Goal: Information Seeking & Learning: Find contact information

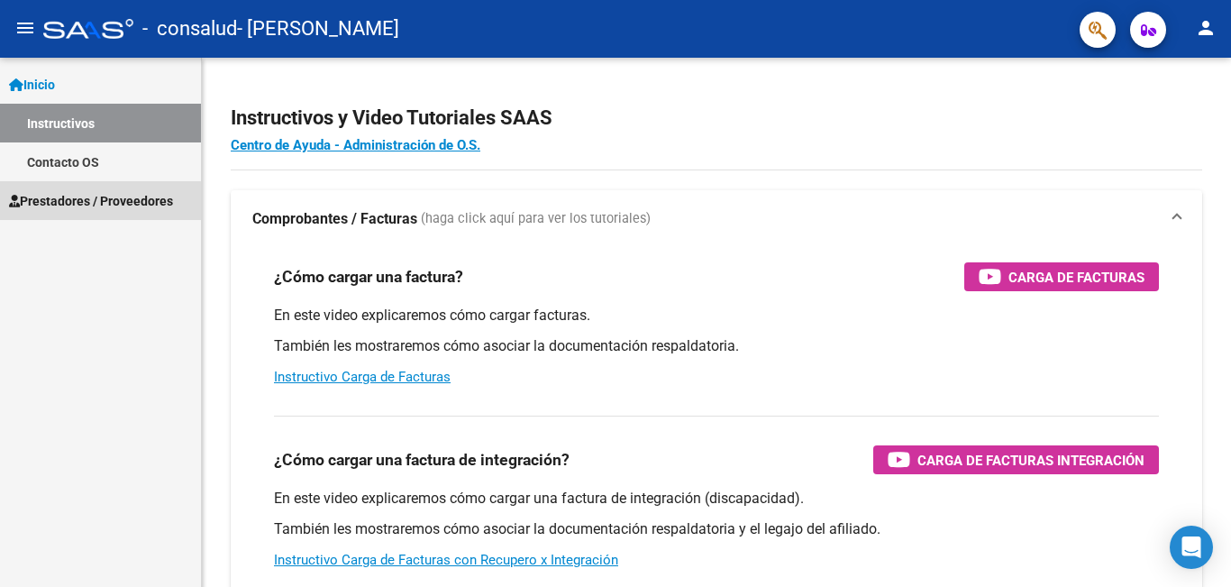
click at [69, 203] on span "Prestadores / Proveedores" at bounding box center [91, 201] width 164 height 20
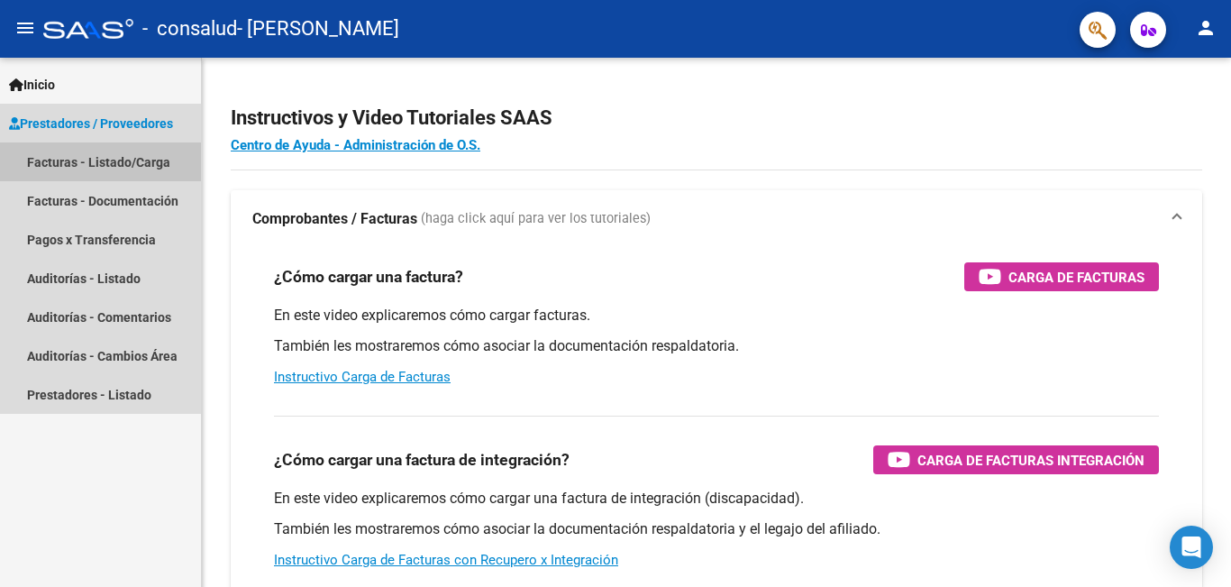
click at [151, 165] on link "Facturas - Listado/Carga" at bounding box center [100, 161] width 201 height 39
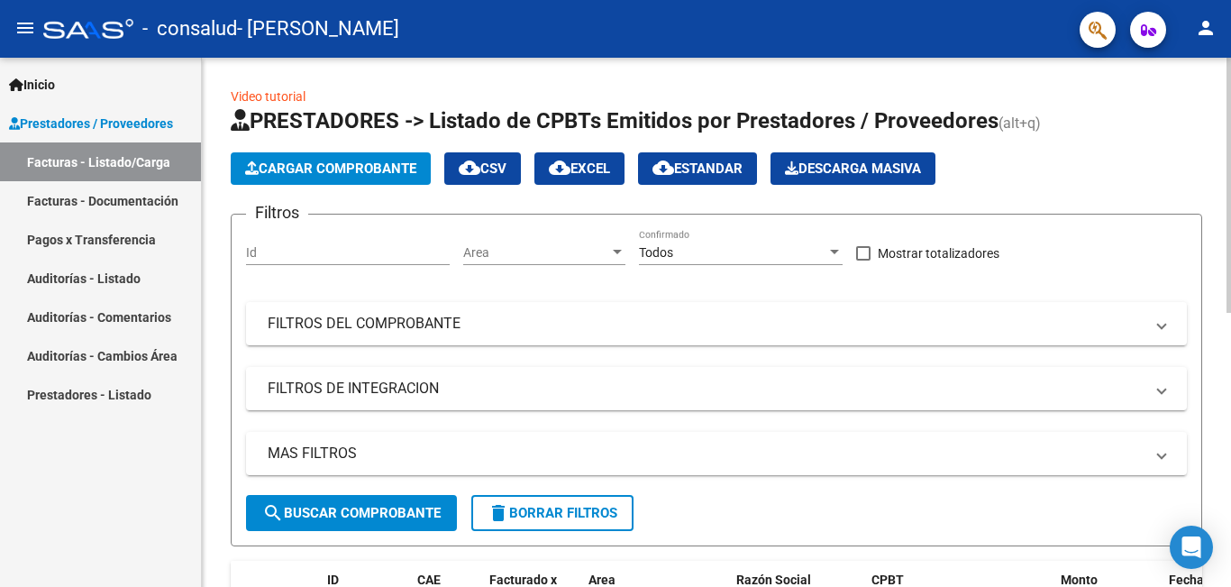
click at [364, 176] on span "Cargar Comprobante" at bounding box center [330, 168] width 171 height 16
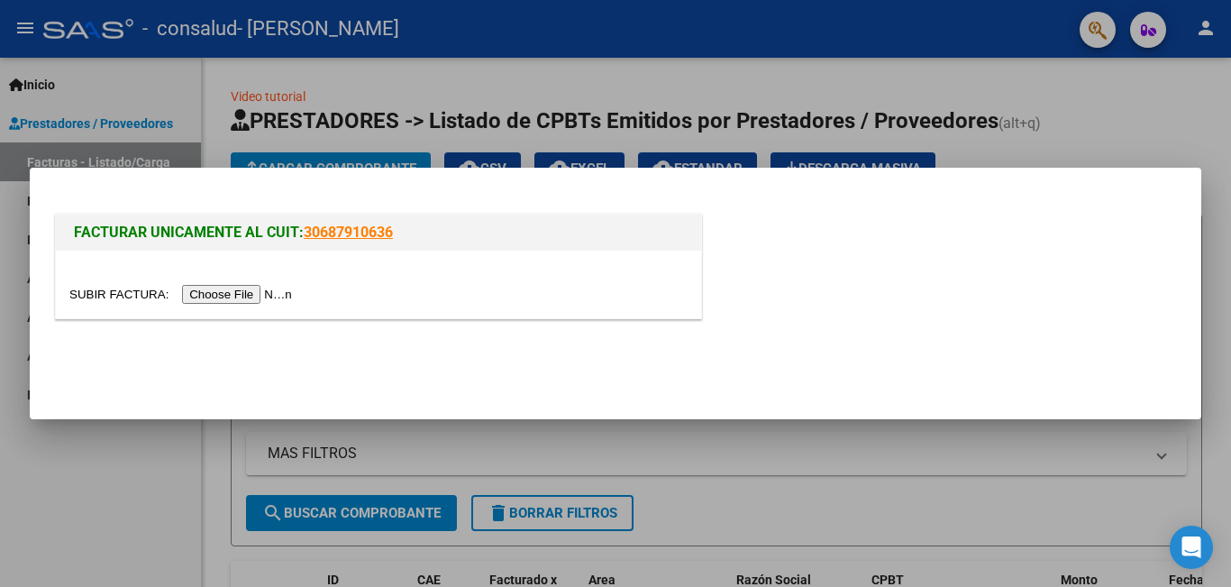
click at [342, 231] on link "30687910636" at bounding box center [348, 232] width 89 height 17
click at [211, 236] on span "FACTURAR UNICAMENTE AL CUIT:" at bounding box center [189, 232] width 230 height 17
click at [4, 261] on div at bounding box center [615, 293] width 1231 height 587
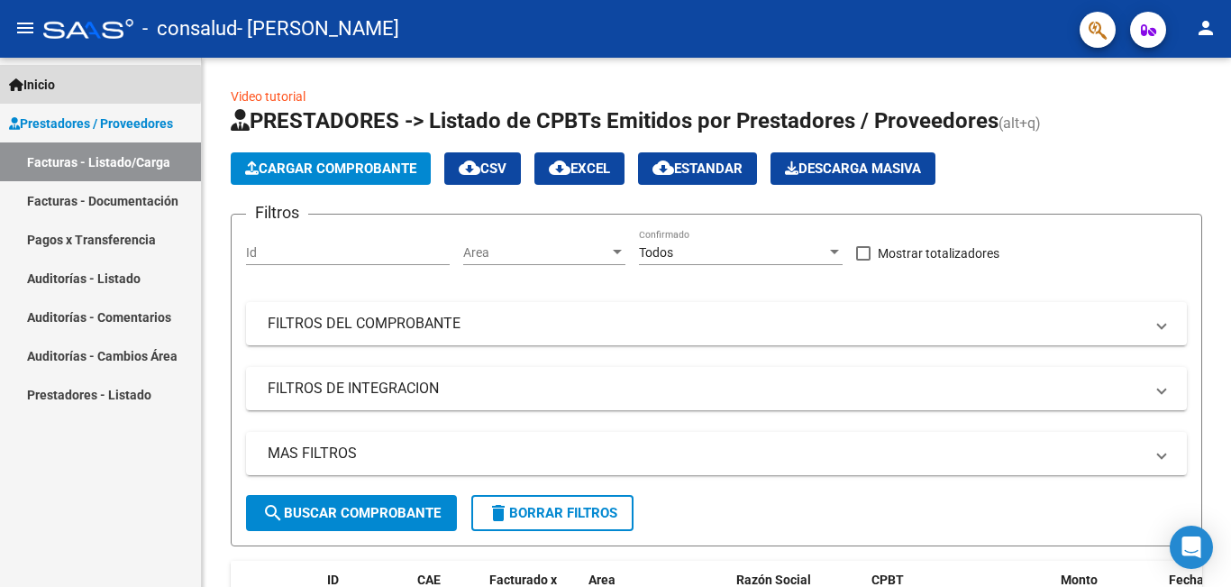
click at [49, 84] on span "Inicio" at bounding box center [32, 85] width 46 height 20
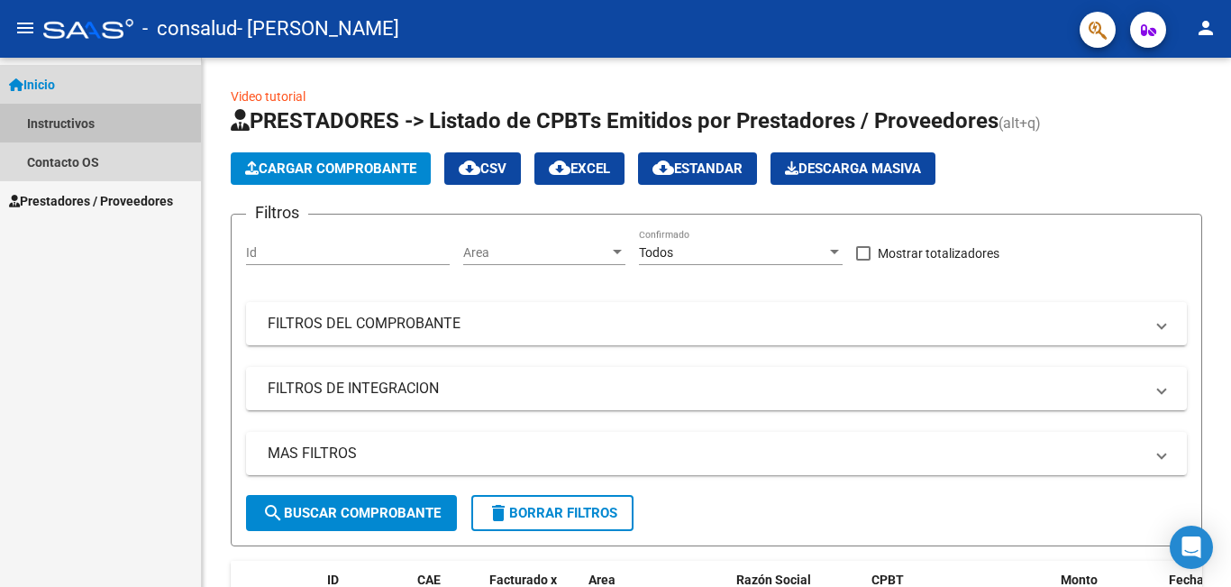
click at [83, 122] on link "Instructivos" at bounding box center [100, 123] width 201 height 39
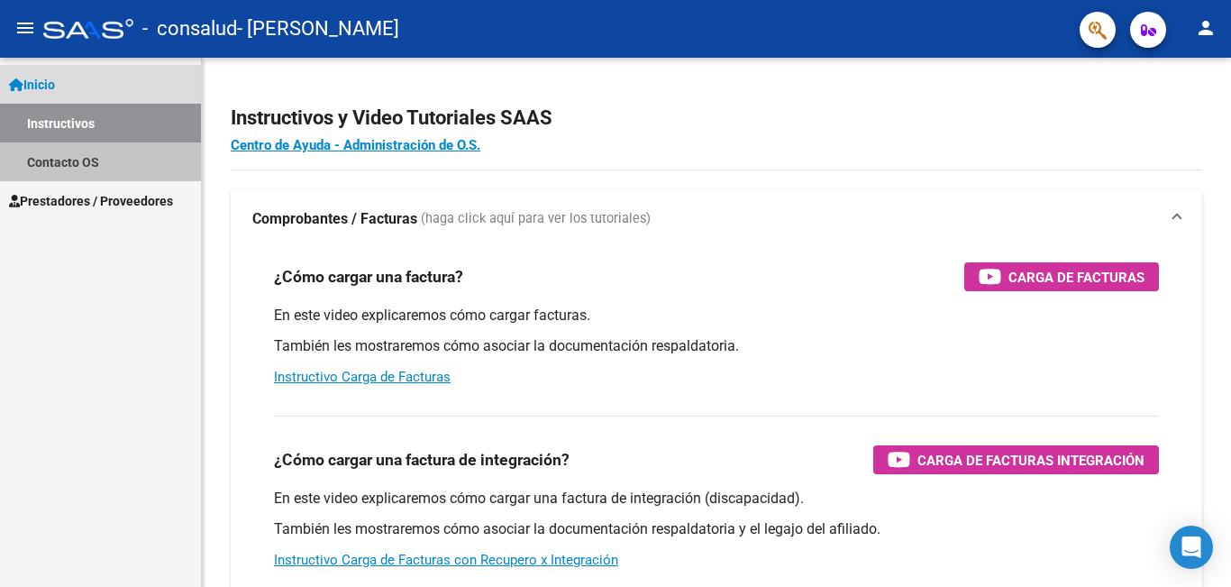
click at [63, 163] on link "Contacto OS" at bounding box center [100, 161] width 201 height 39
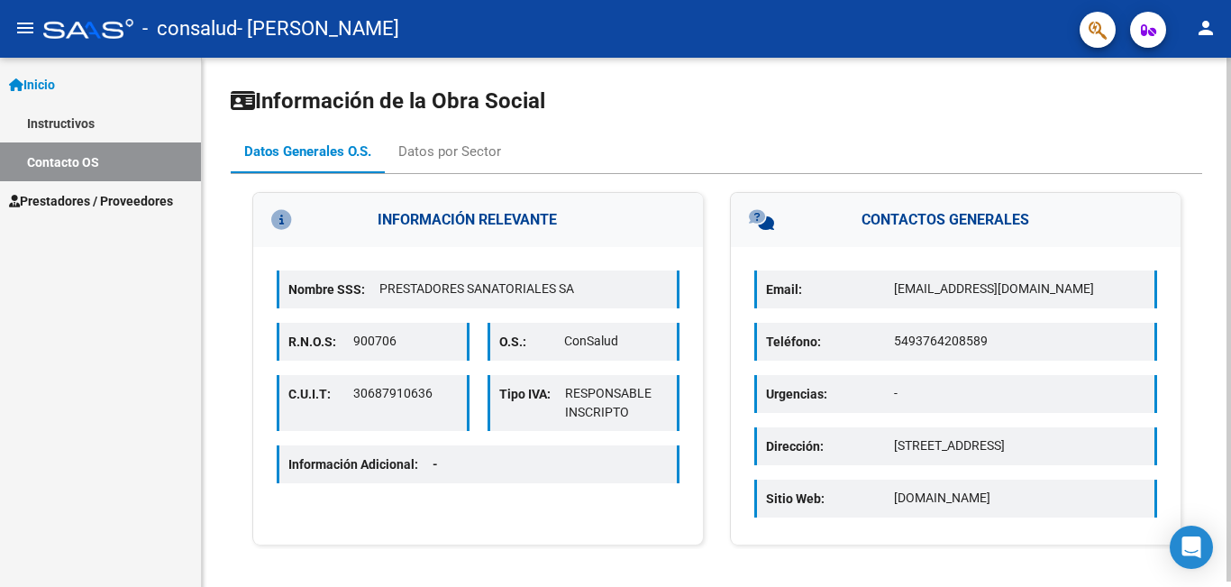
scroll to position [5, 0]
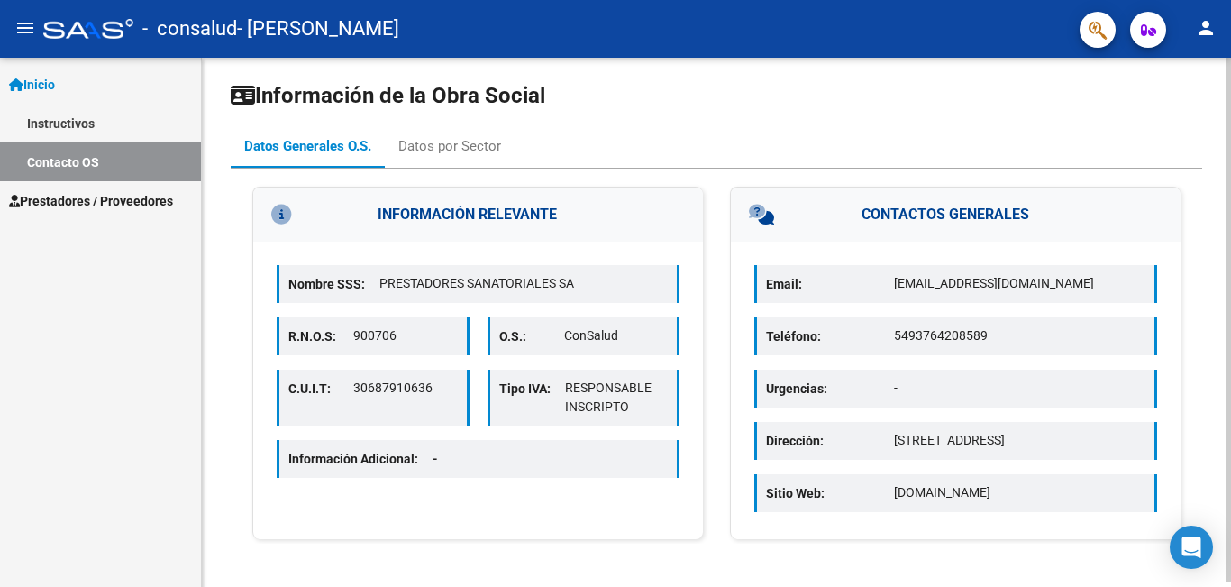
click at [1230, 254] on div at bounding box center [1229, 320] width 5 height 524
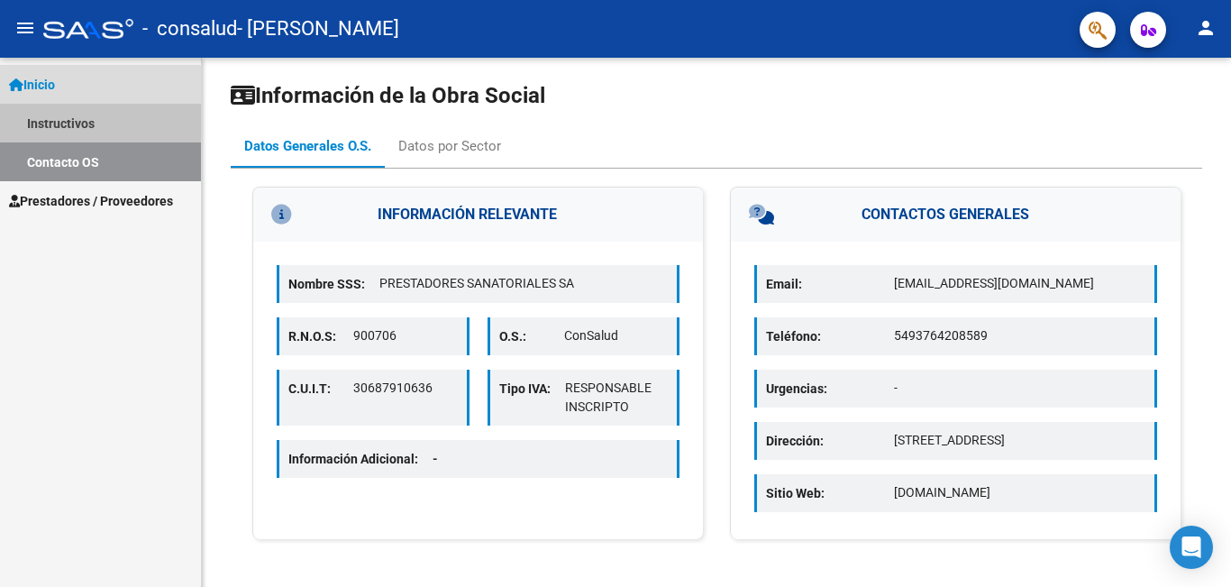
click at [81, 124] on link "Instructivos" at bounding box center [100, 123] width 201 height 39
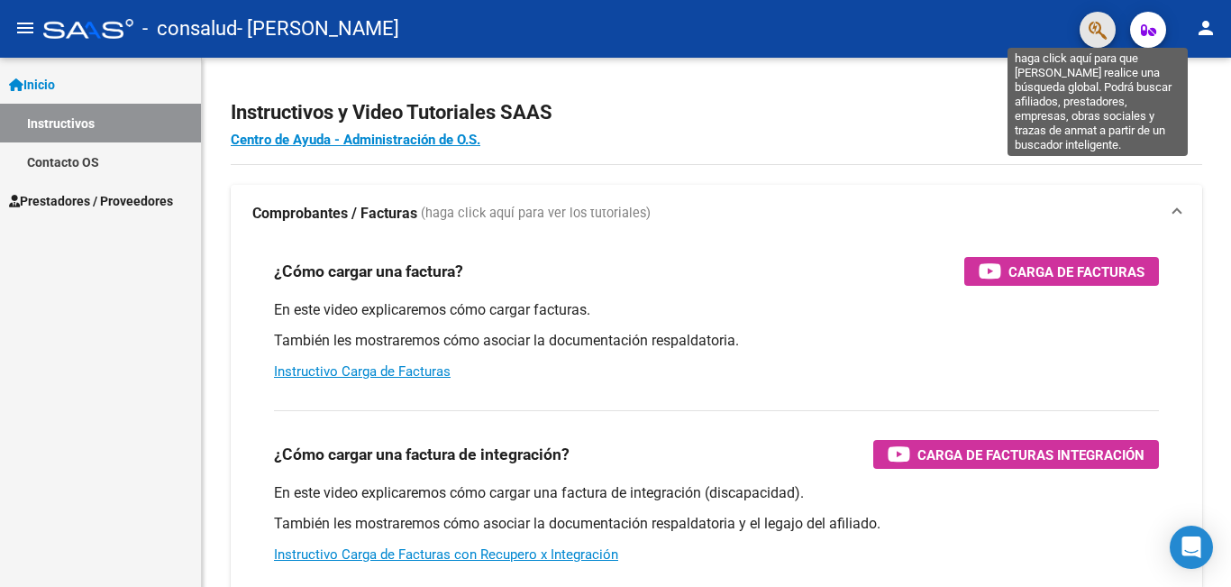
click at [1094, 26] on icon "button" at bounding box center [1098, 30] width 18 height 21
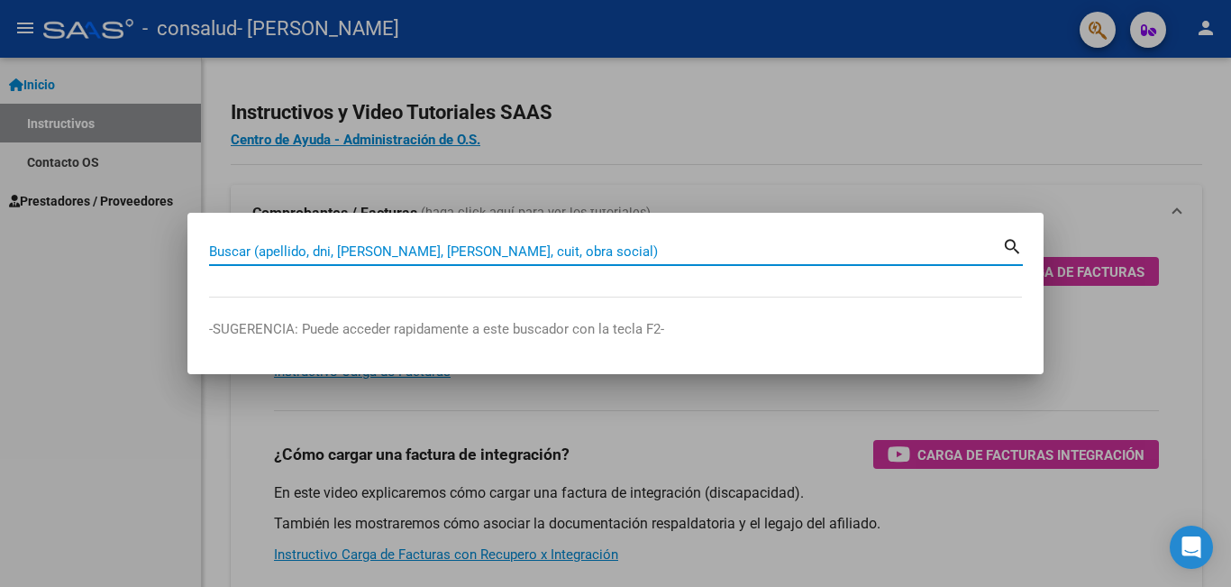
click at [858, 249] on input "Buscar (apellido, dni, [PERSON_NAME], [PERSON_NAME], cuit, obra social)" at bounding box center [605, 251] width 793 height 16
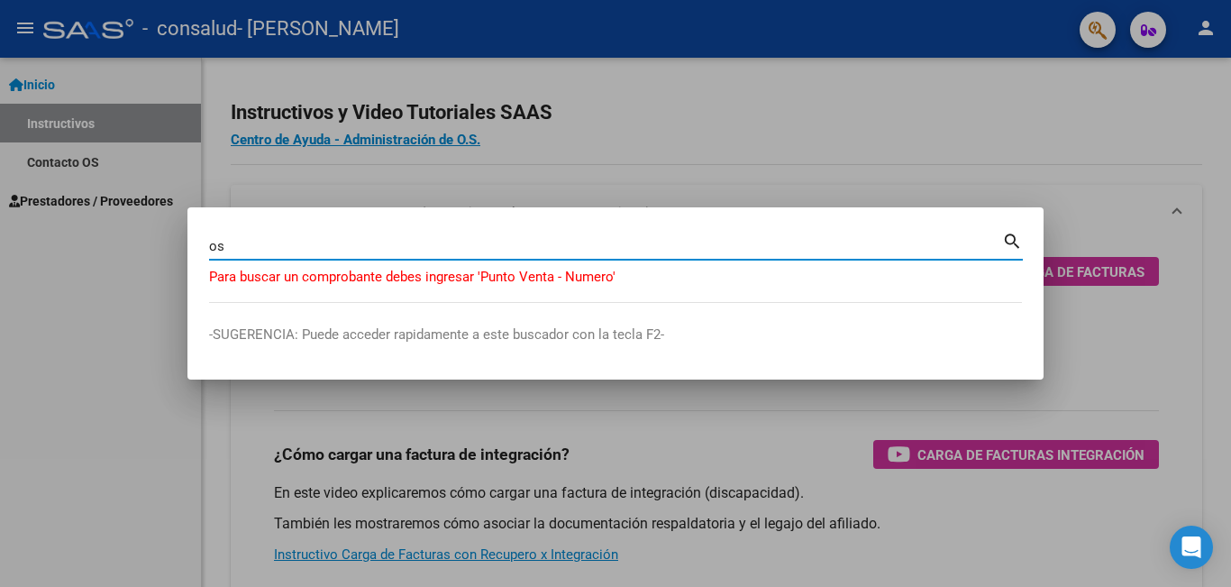
type input "o"
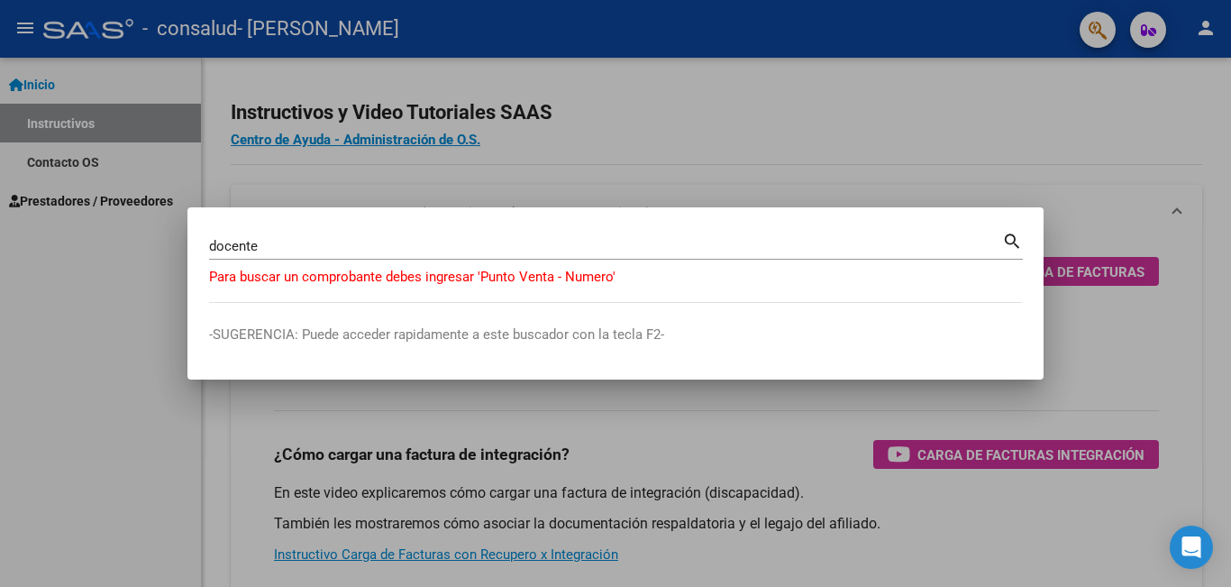
click at [1011, 242] on mat-icon "search" at bounding box center [1012, 240] width 21 height 22
click at [803, 235] on div "docente [PERSON_NAME] (apellido, dni, cuil, [PERSON_NAME], cuit, obra social)" at bounding box center [605, 246] width 793 height 27
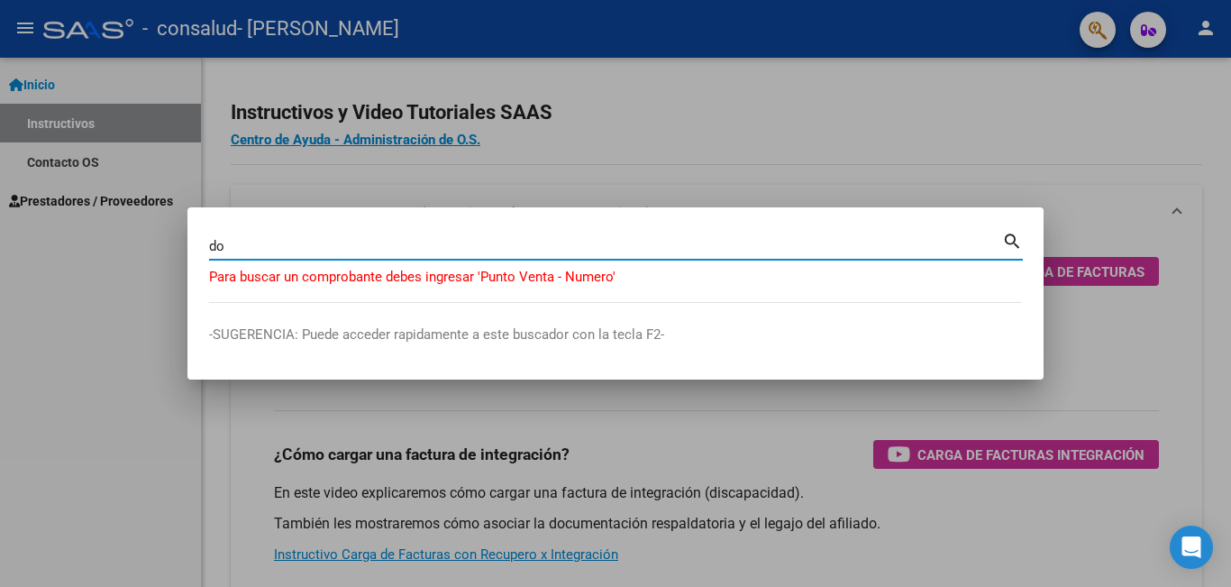
type input "d"
type input "obra social"
click at [1007, 238] on mat-icon "search" at bounding box center [1012, 240] width 21 height 22
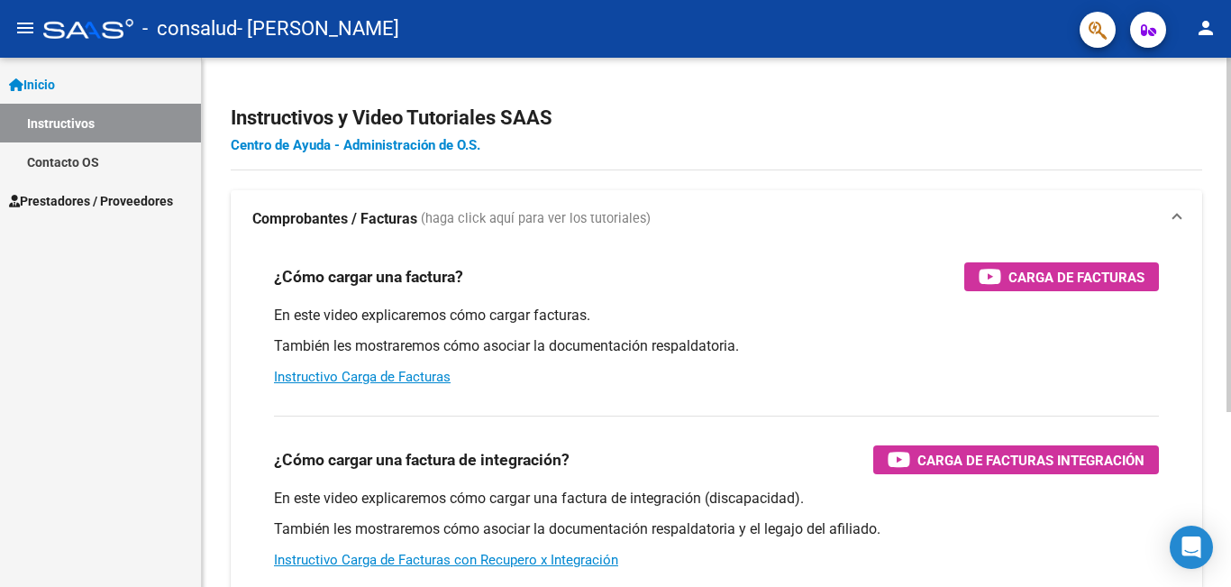
click at [465, 147] on link "Centro de Ayuda - Administración de O.S." at bounding box center [356, 145] width 250 height 16
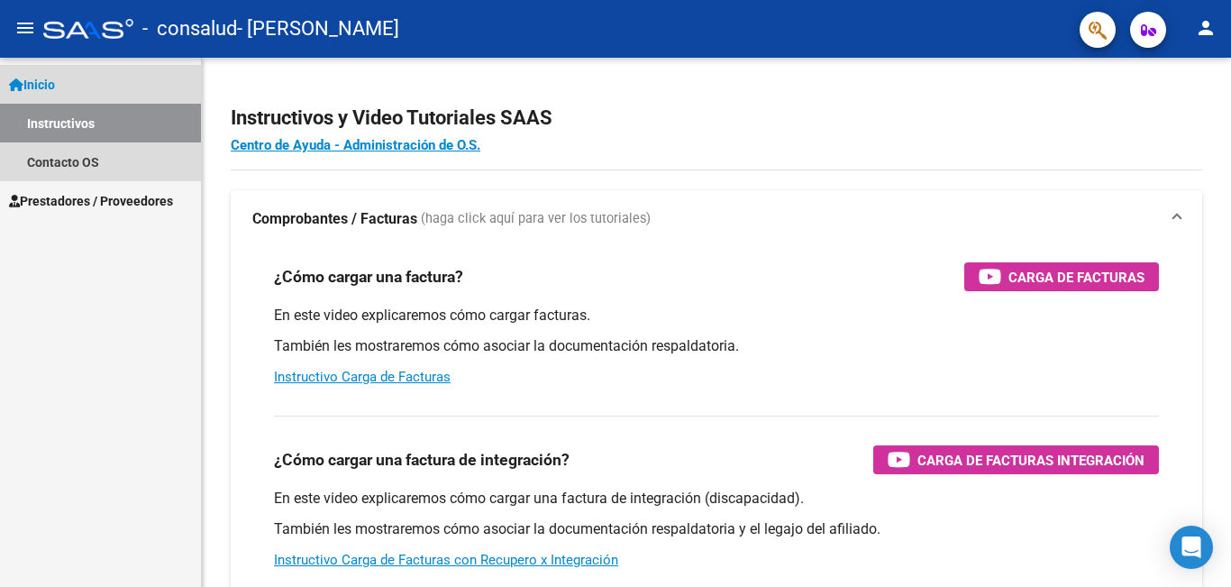
click at [44, 85] on span "Inicio" at bounding box center [32, 85] width 46 height 20
